Goal: Information Seeking & Learning: Learn about a topic

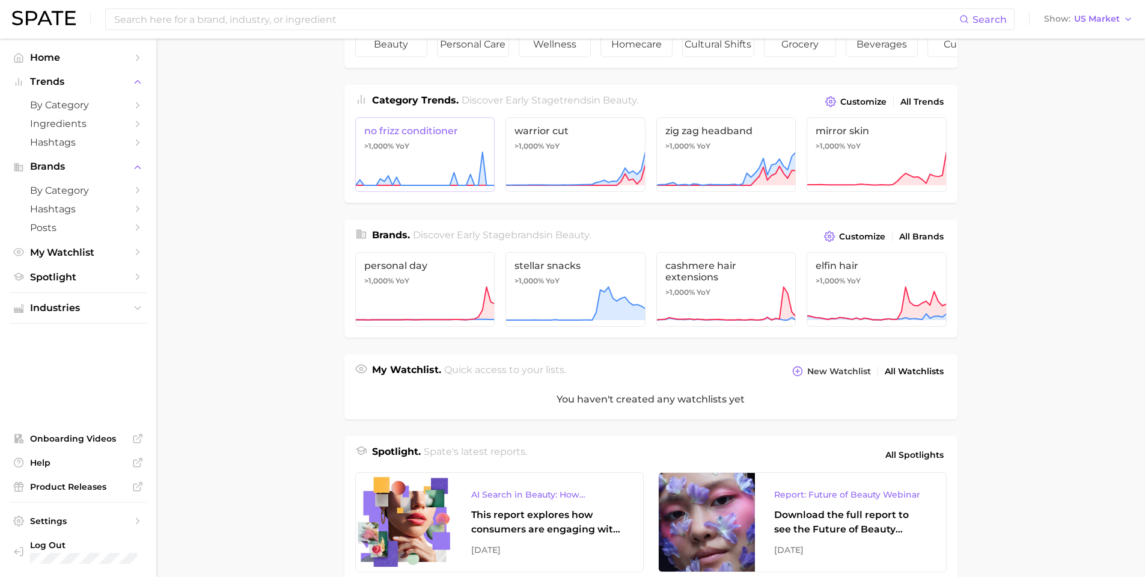
scroll to position [180, 0]
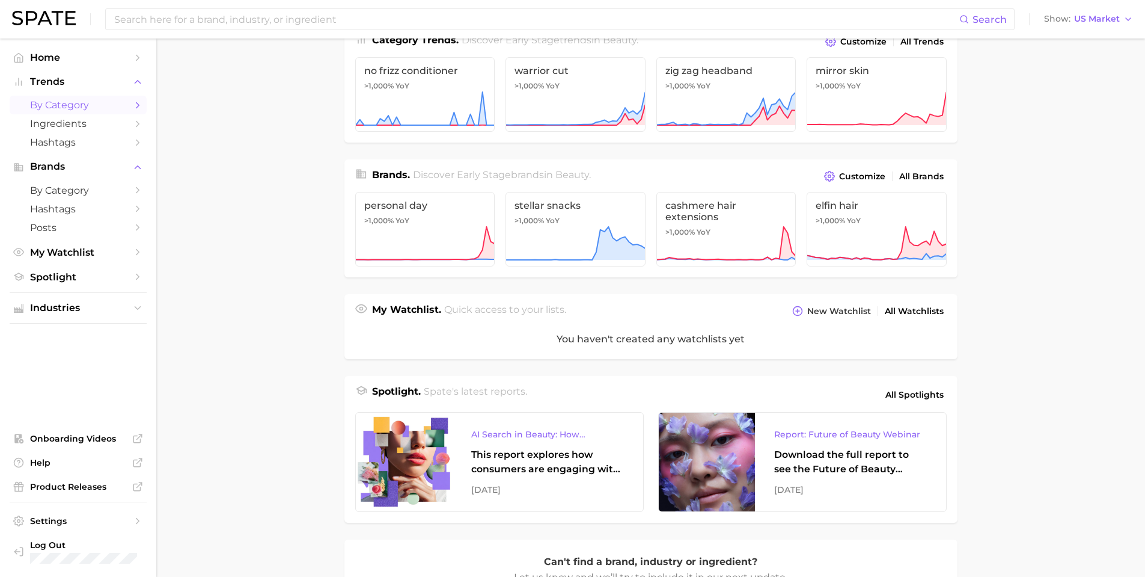
click at [59, 104] on span "by Category" at bounding box center [78, 104] width 96 height 11
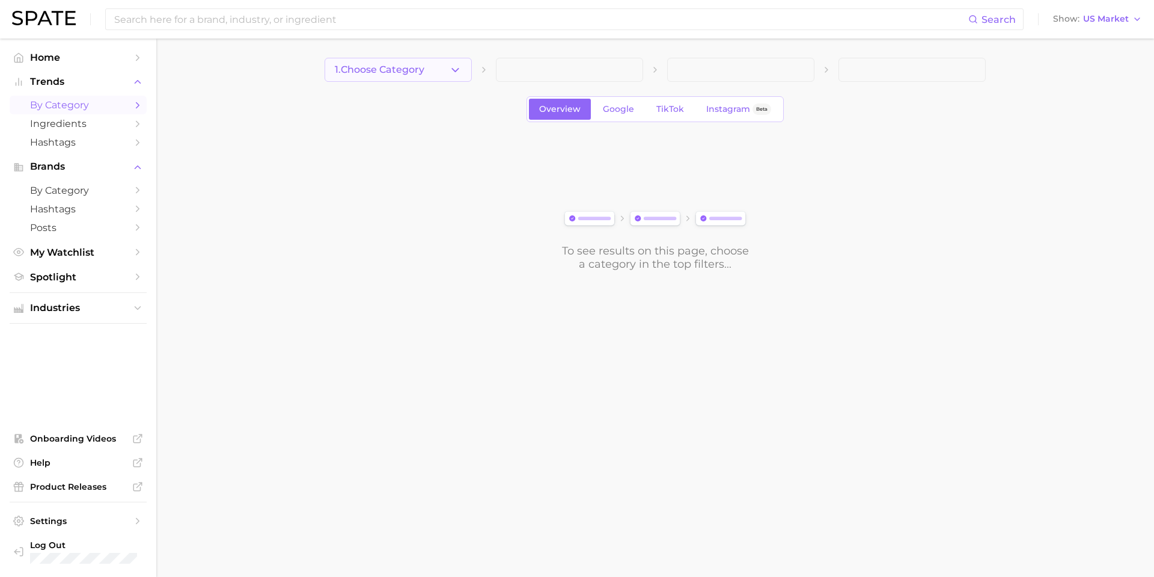
click at [346, 63] on button "1. Choose Category" at bounding box center [398, 70] width 147 height 24
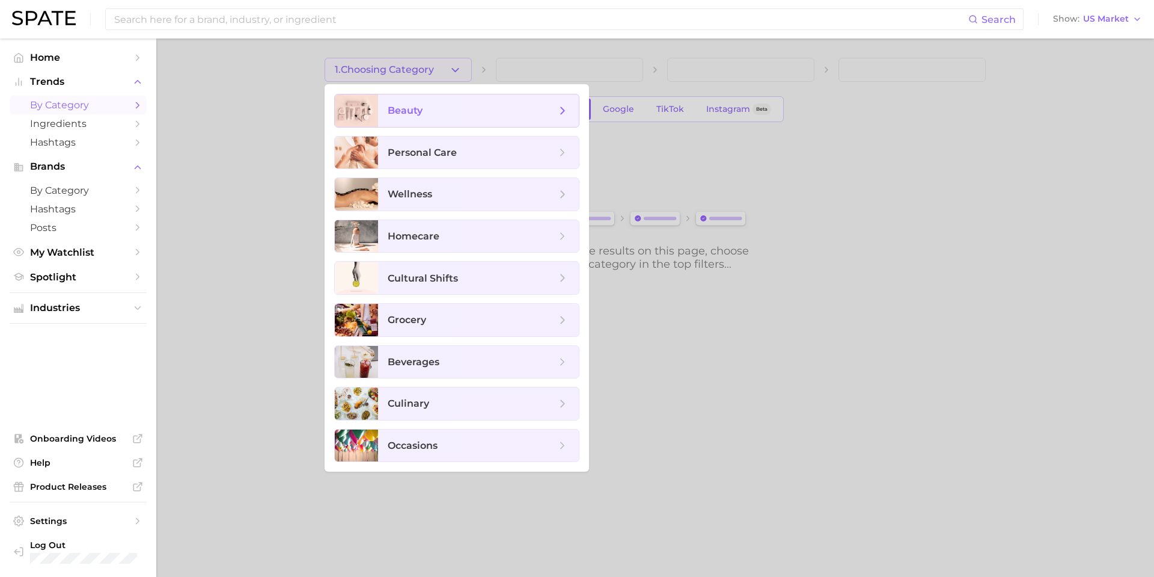
click at [421, 121] on span "beauty" at bounding box center [478, 110] width 201 height 32
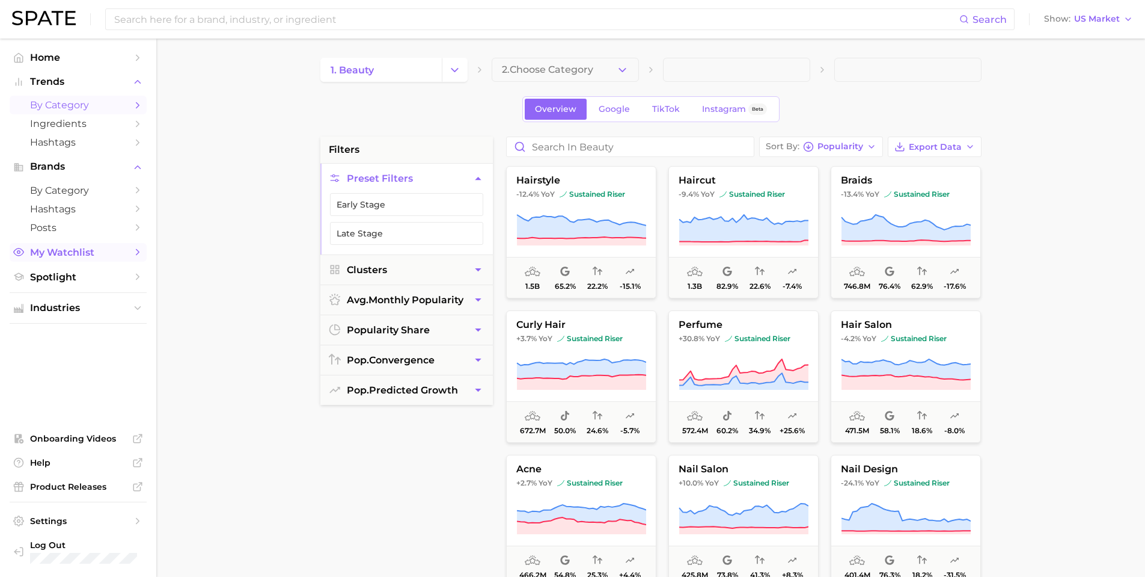
click at [90, 256] on span "My Watchlist" at bounding box center [78, 252] width 96 height 11
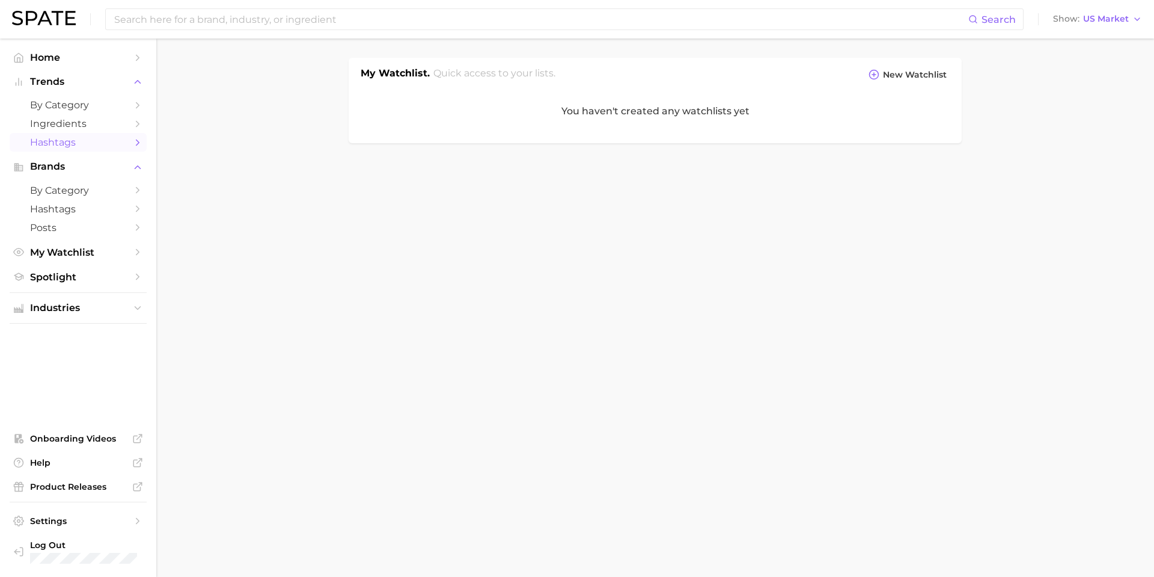
click at [67, 146] on span "Hashtags" at bounding box center [78, 141] width 96 height 11
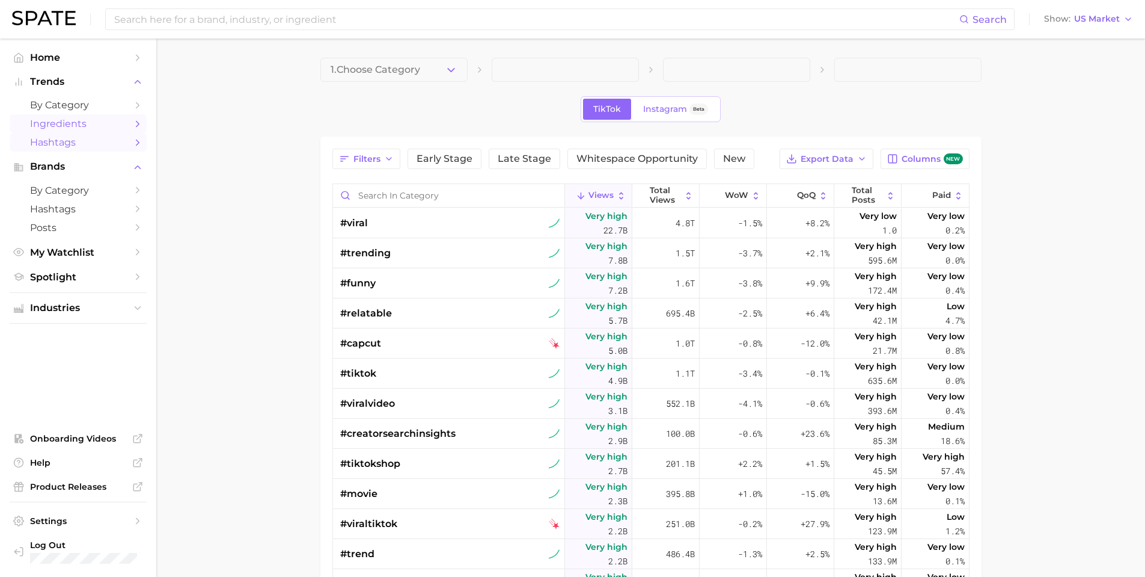
click at [67, 130] on link "Ingredients" at bounding box center [78, 123] width 137 height 19
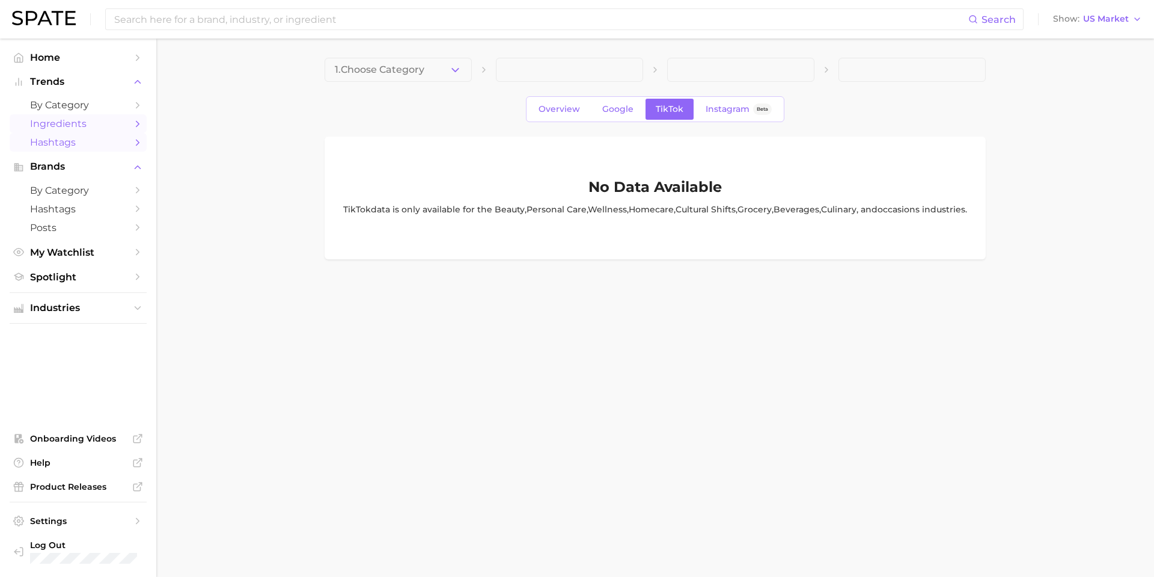
click at [68, 136] on link "Hashtags" at bounding box center [78, 142] width 137 height 19
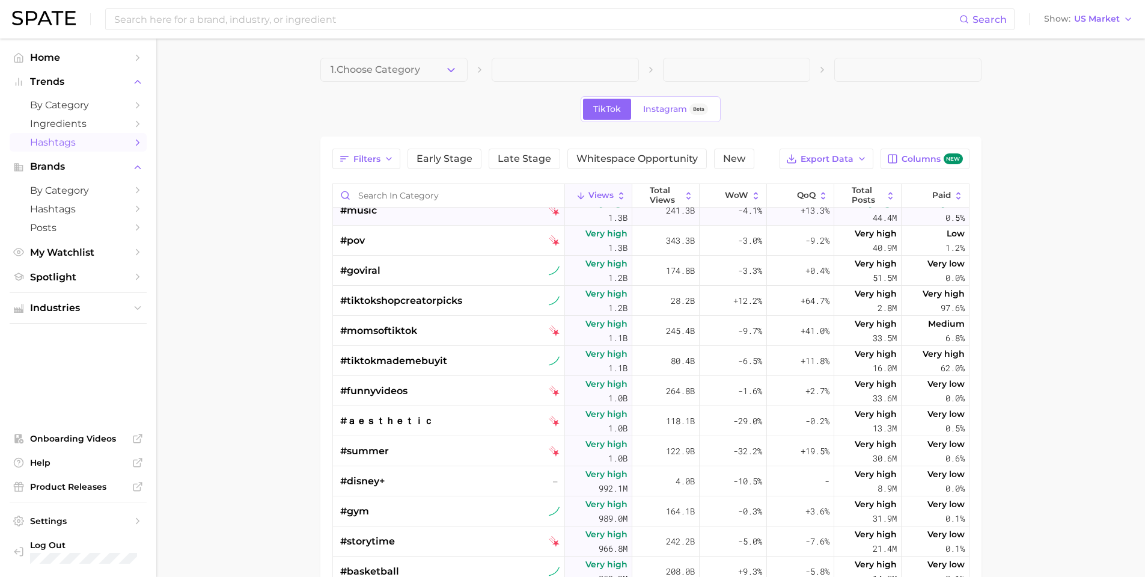
scroll to position [782, 0]
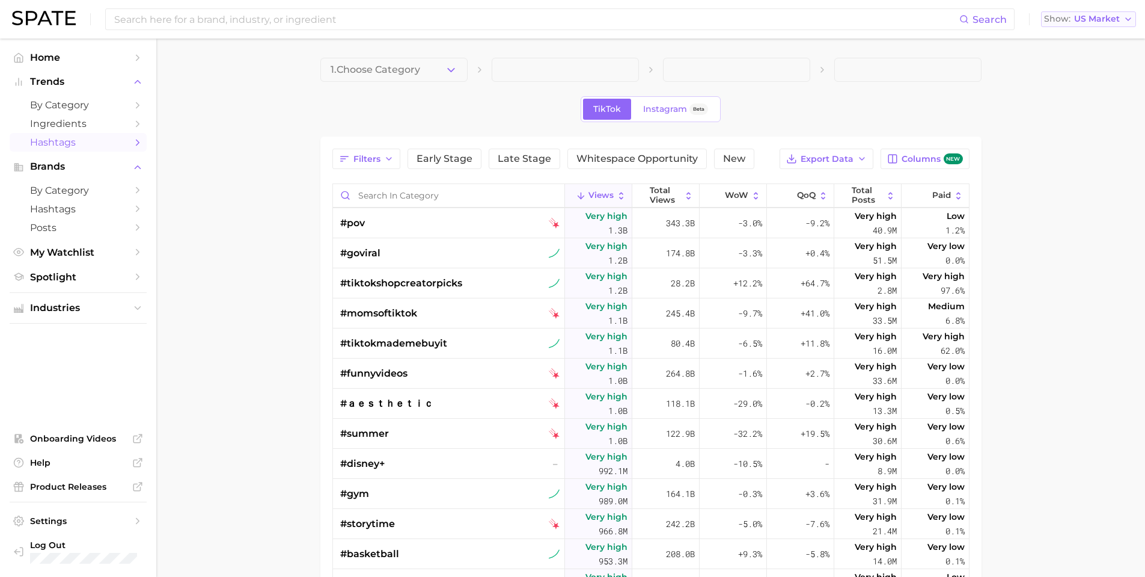
click at [1093, 16] on span "US Market" at bounding box center [1097, 19] width 46 height 7
click at [1105, 114] on button "[GEOGRAPHIC_DATA]" at bounding box center [1093, 104] width 105 height 22
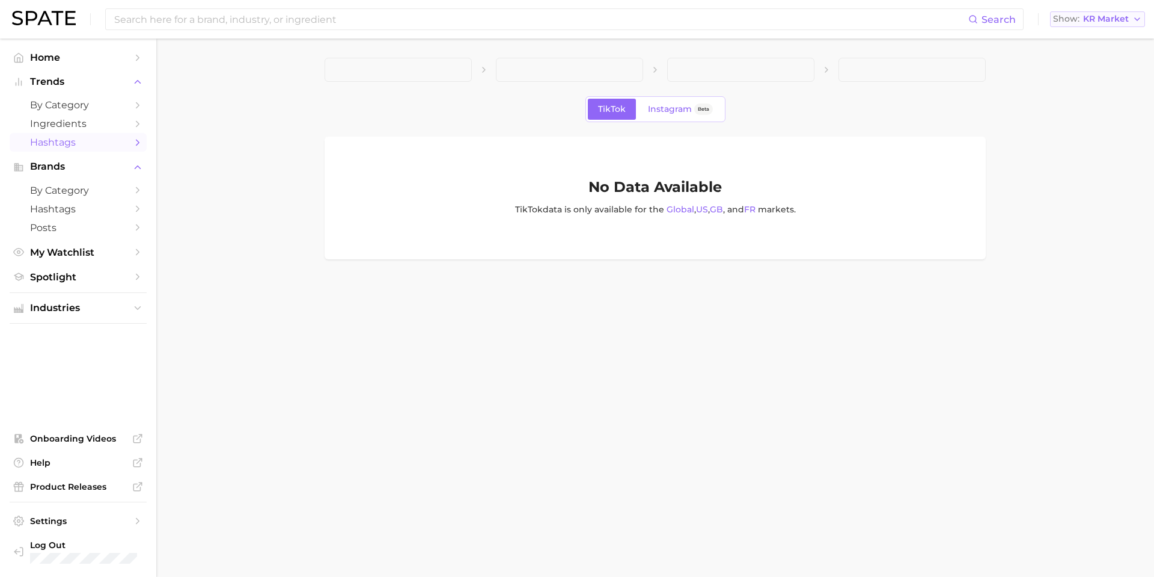
click at [1115, 25] on button "Show KR Market" at bounding box center [1097, 19] width 95 height 16
click at [1101, 39] on span "[GEOGRAPHIC_DATA]" at bounding box center [1102, 39] width 93 height 10
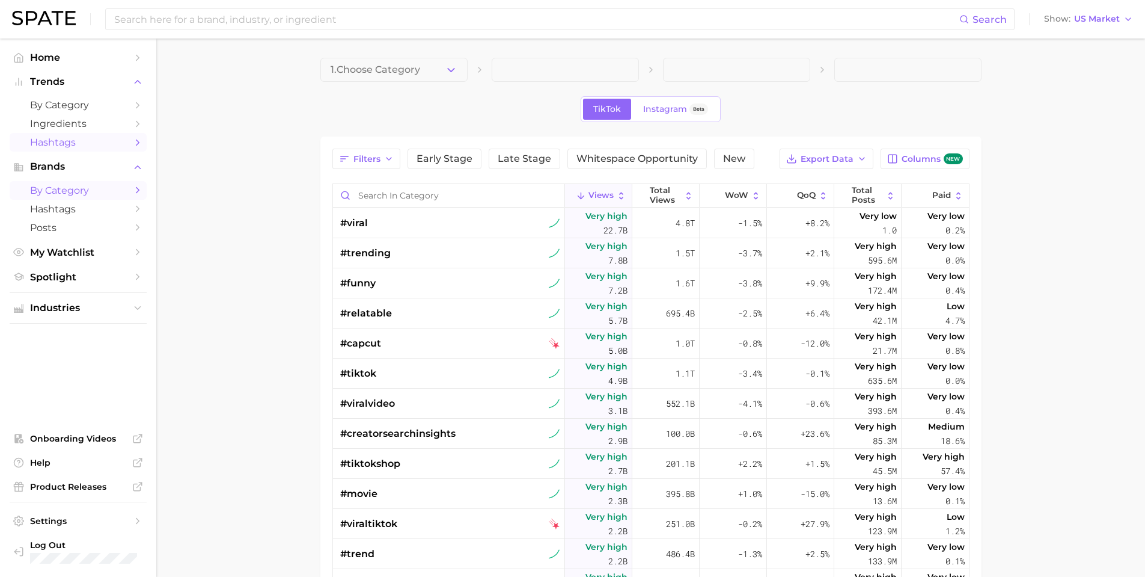
click at [99, 183] on link "by Category" at bounding box center [78, 190] width 137 height 19
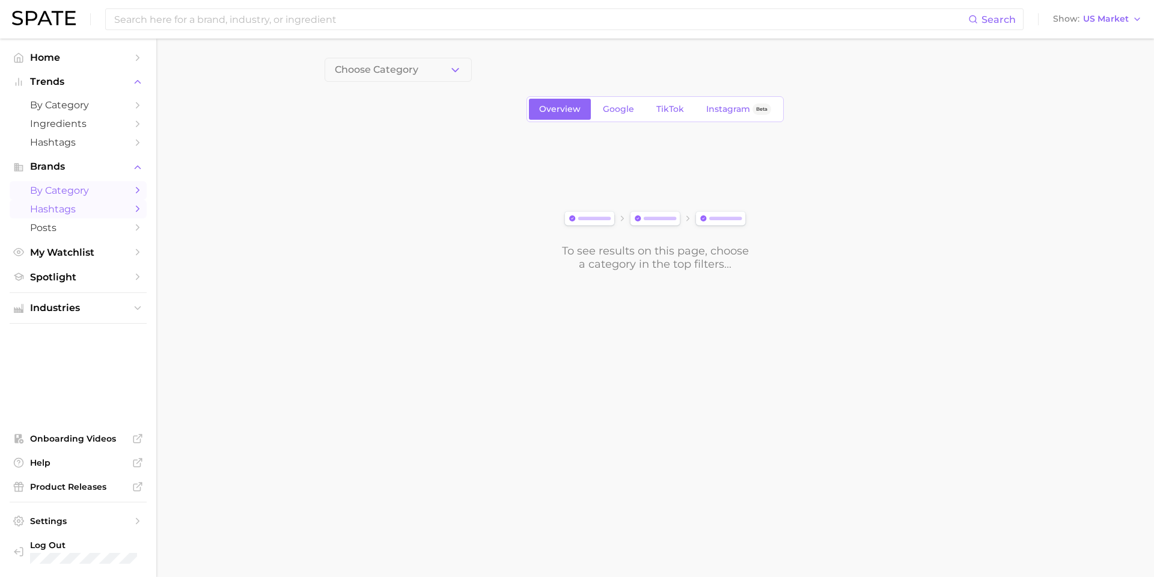
click at [69, 207] on span "Hashtags" at bounding box center [78, 208] width 96 height 11
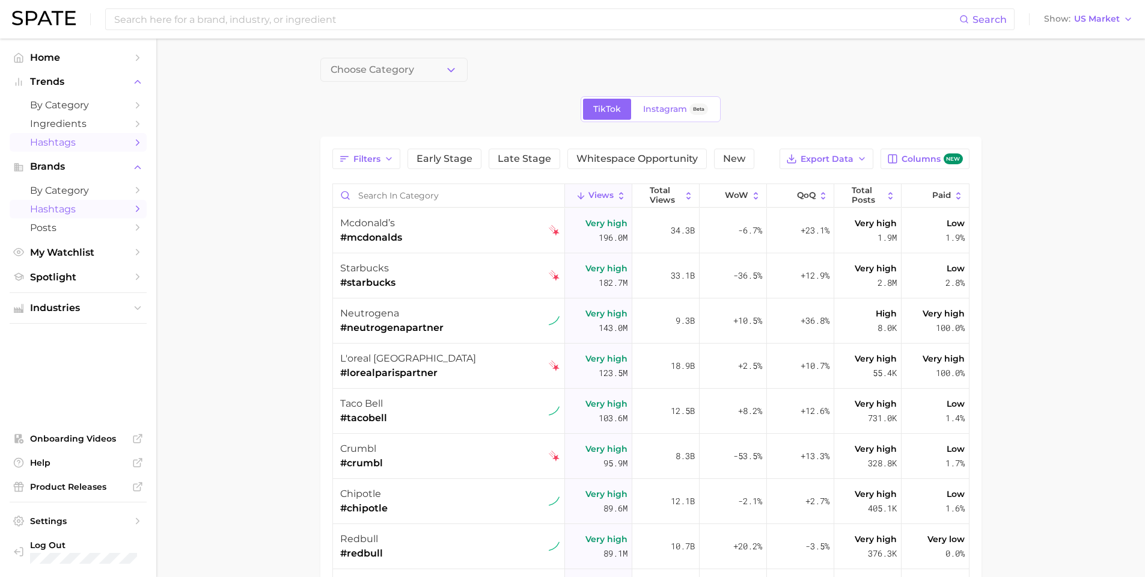
click at [80, 140] on span "Hashtags" at bounding box center [78, 141] width 96 height 11
